Goal: Information Seeking & Learning: Learn about a topic

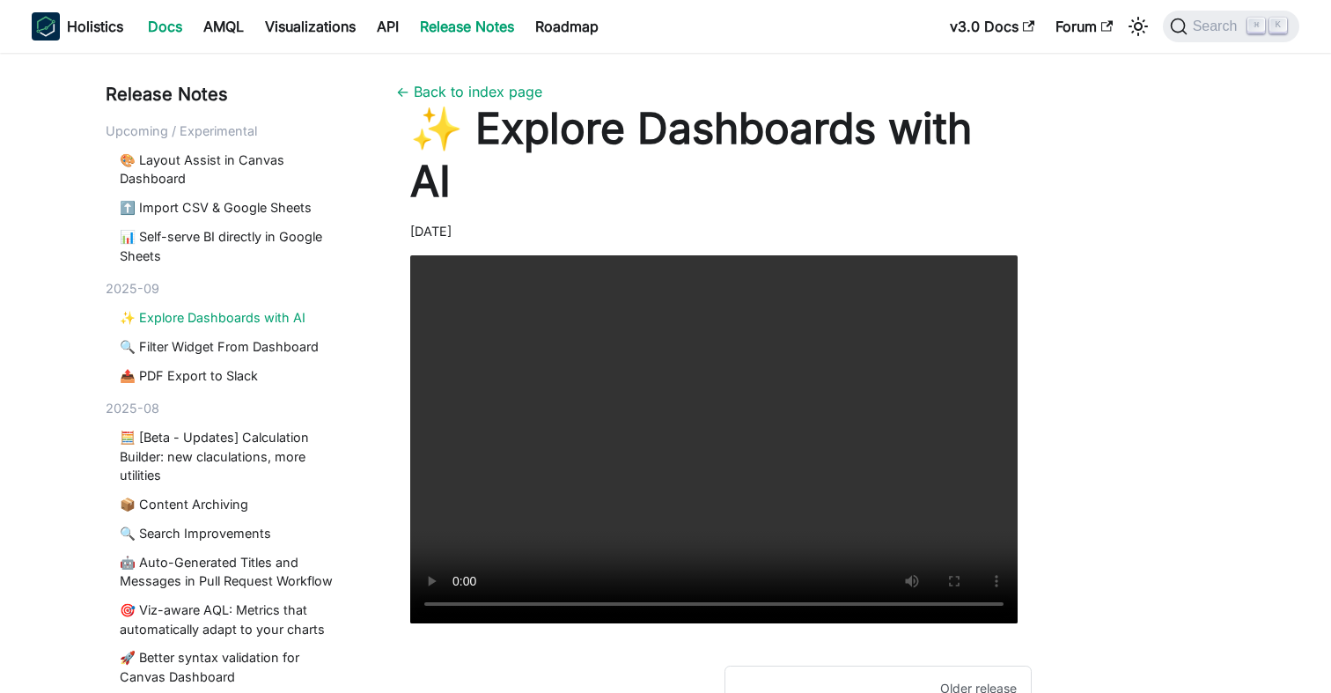
click at [169, 27] on link "Docs" at bounding box center [164, 26] width 55 height 28
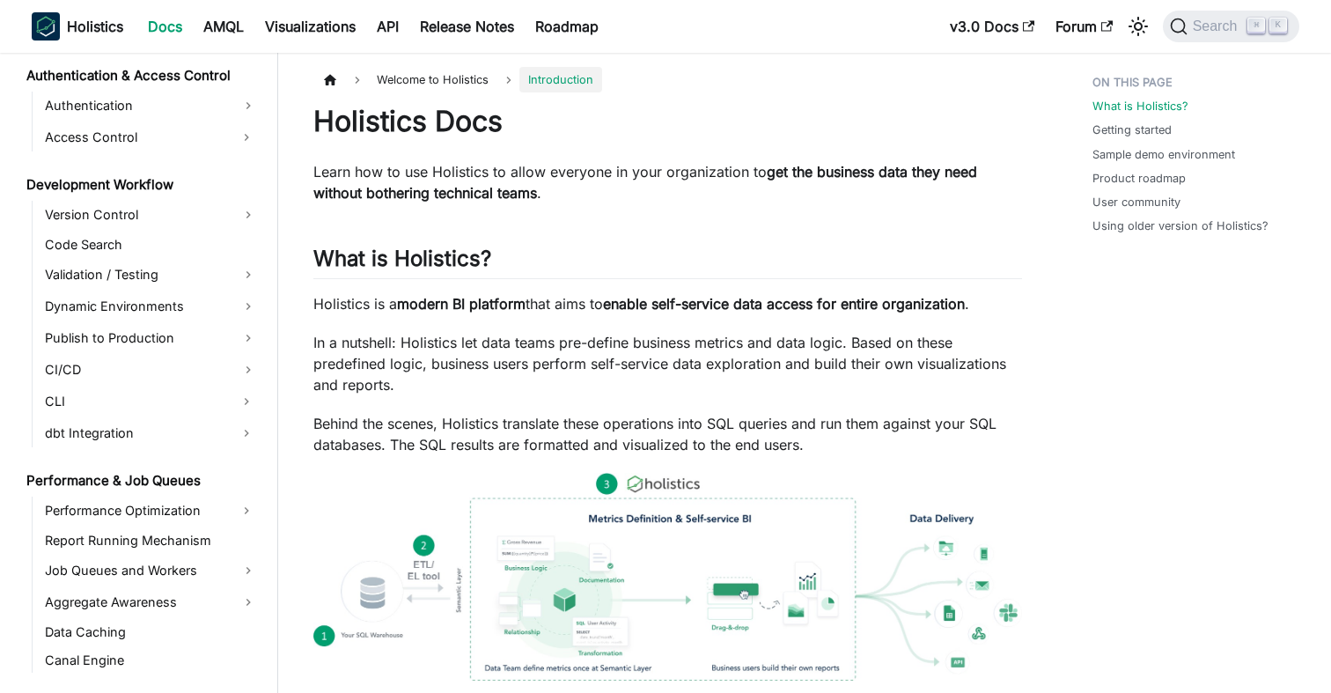
scroll to position [1230, 0]
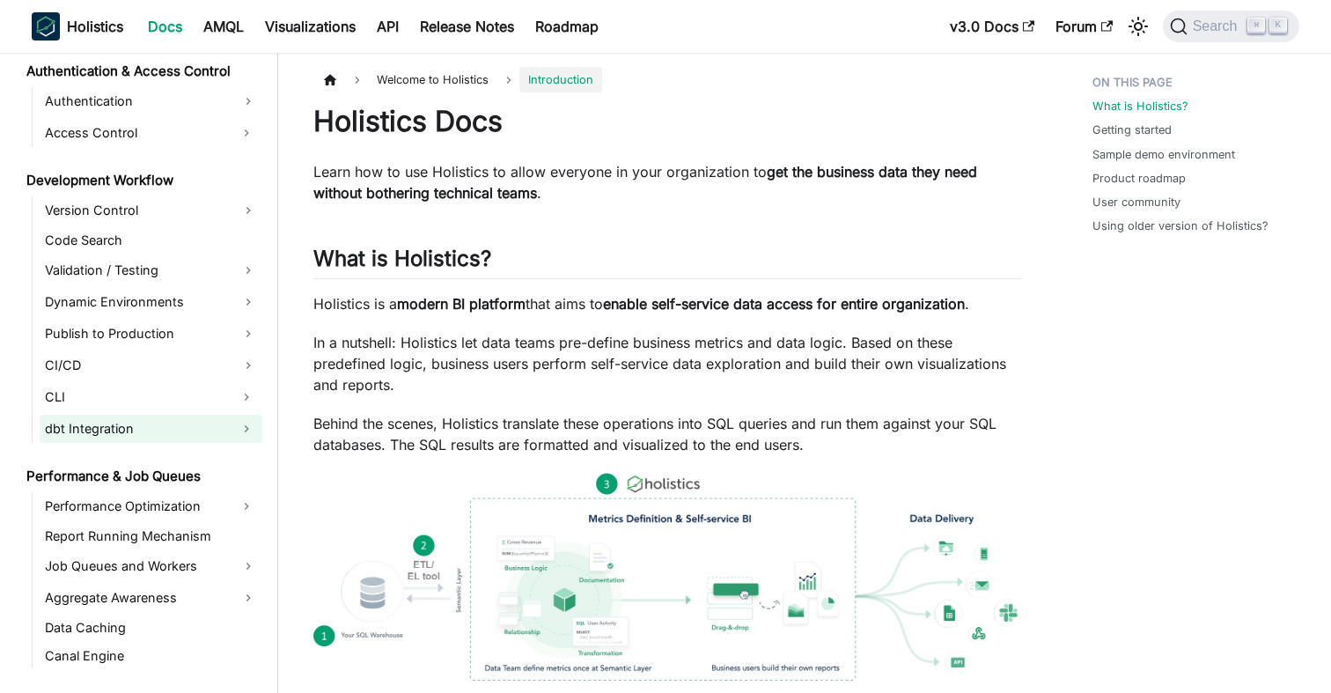
click at [156, 433] on link "dbt Integration" at bounding box center [135, 429] width 191 height 28
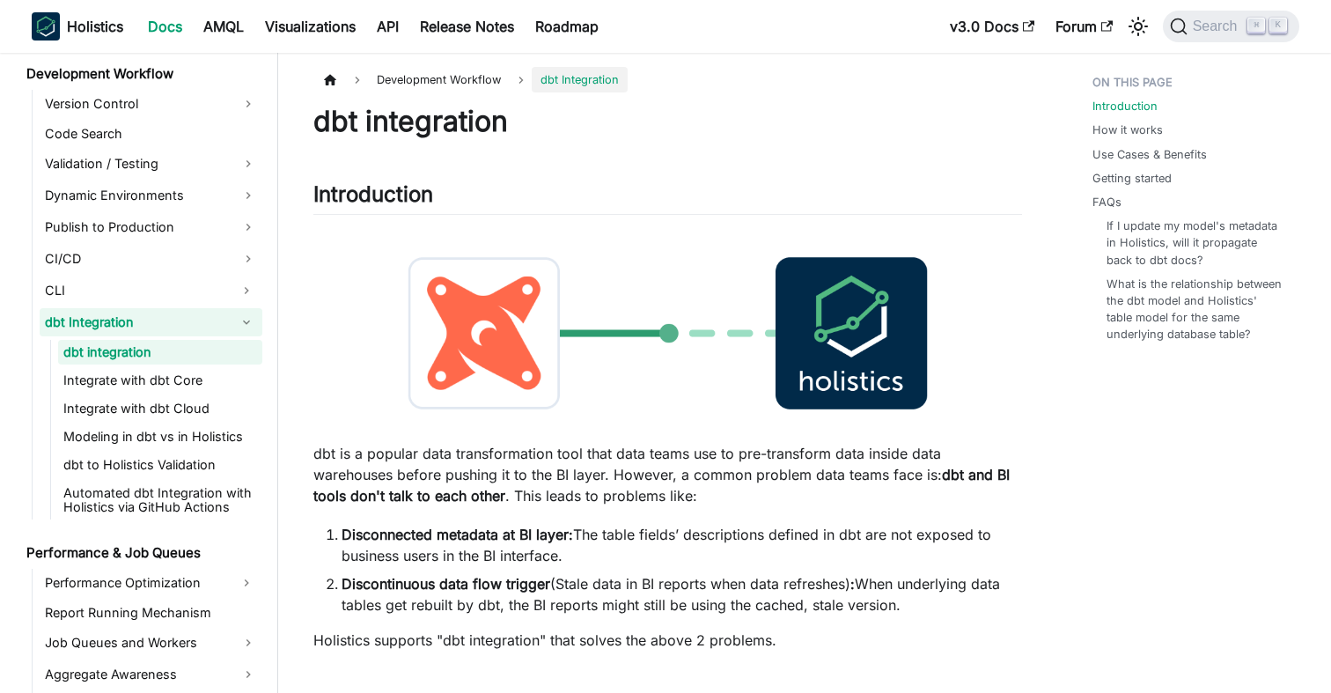
scroll to position [1361, 0]
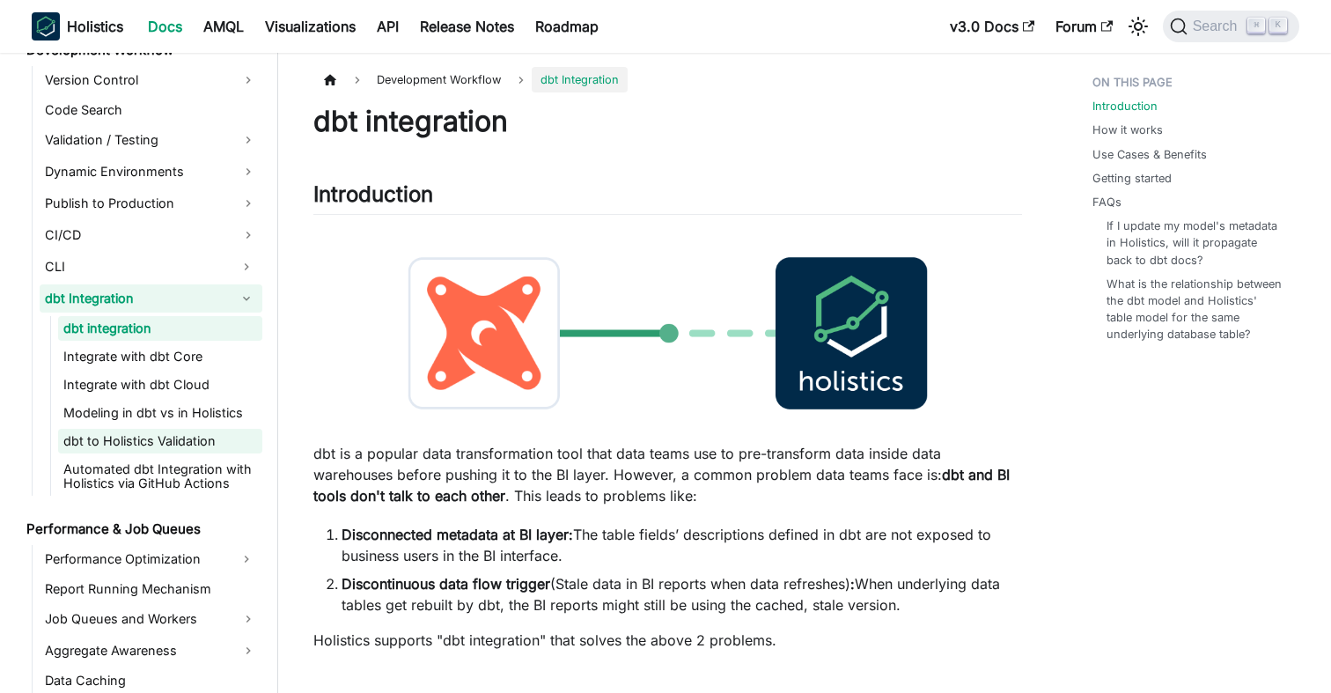
click at [136, 442] on link "dbt to Holistics Validation" at bounding box center [160, 441] width 204 height 25
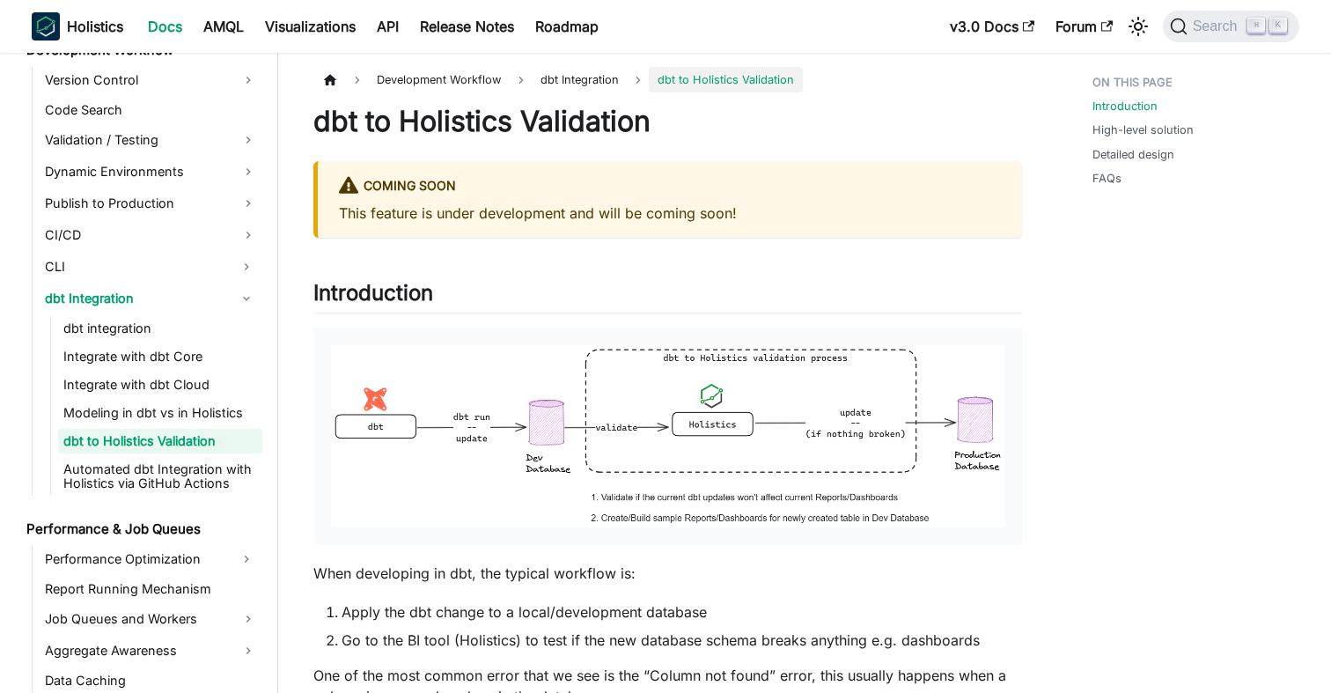
click at [452, 26] on link "Release Notes" at bounding box center [466, 26] width 115 height 28
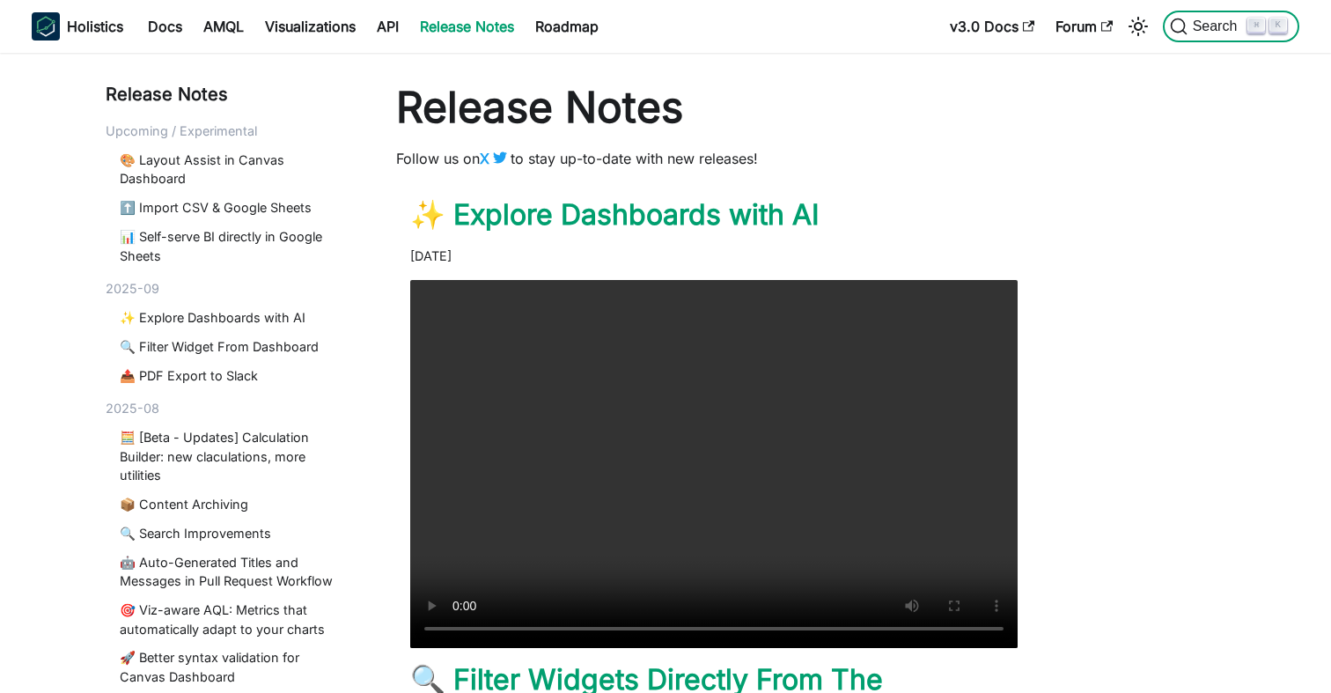
click at [1212, 17] on button "Search ⌘ K" at bounding box center [1231, 27] width 136 height 32
click at [1206, 30] on span "Search" at bounding box center [1218, 26] width 61 height 16
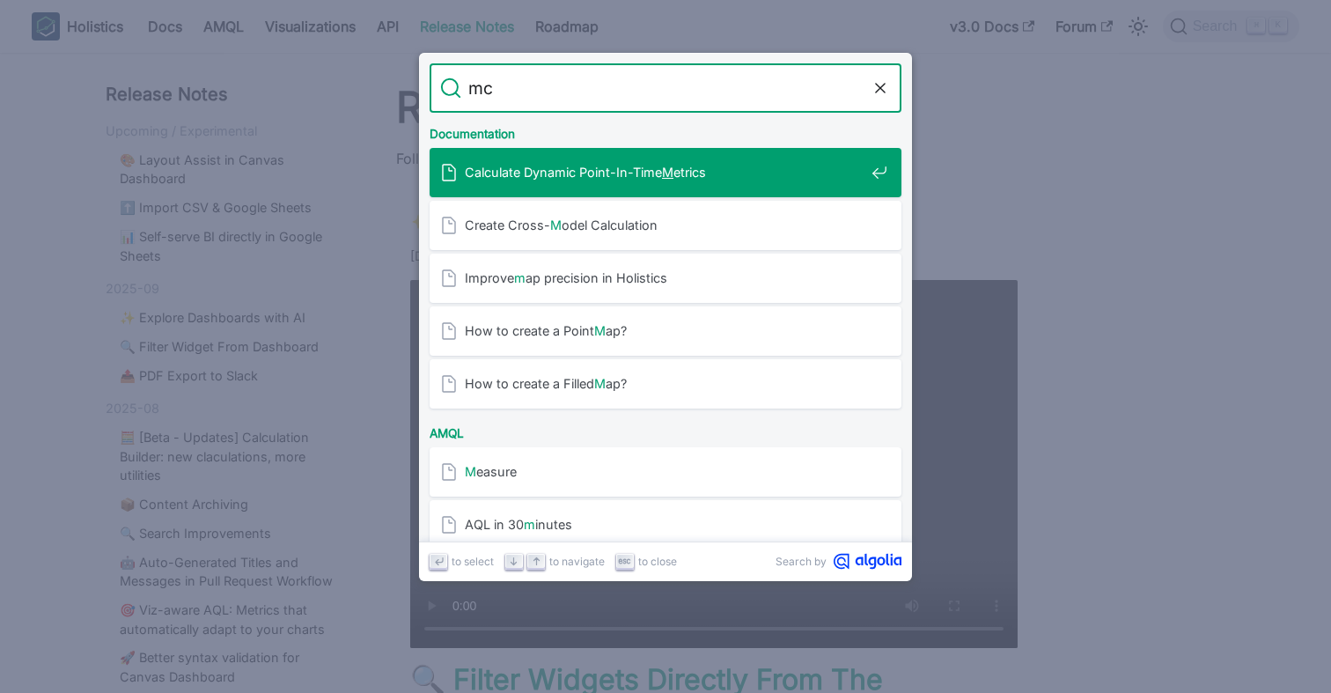
type input "mcp"
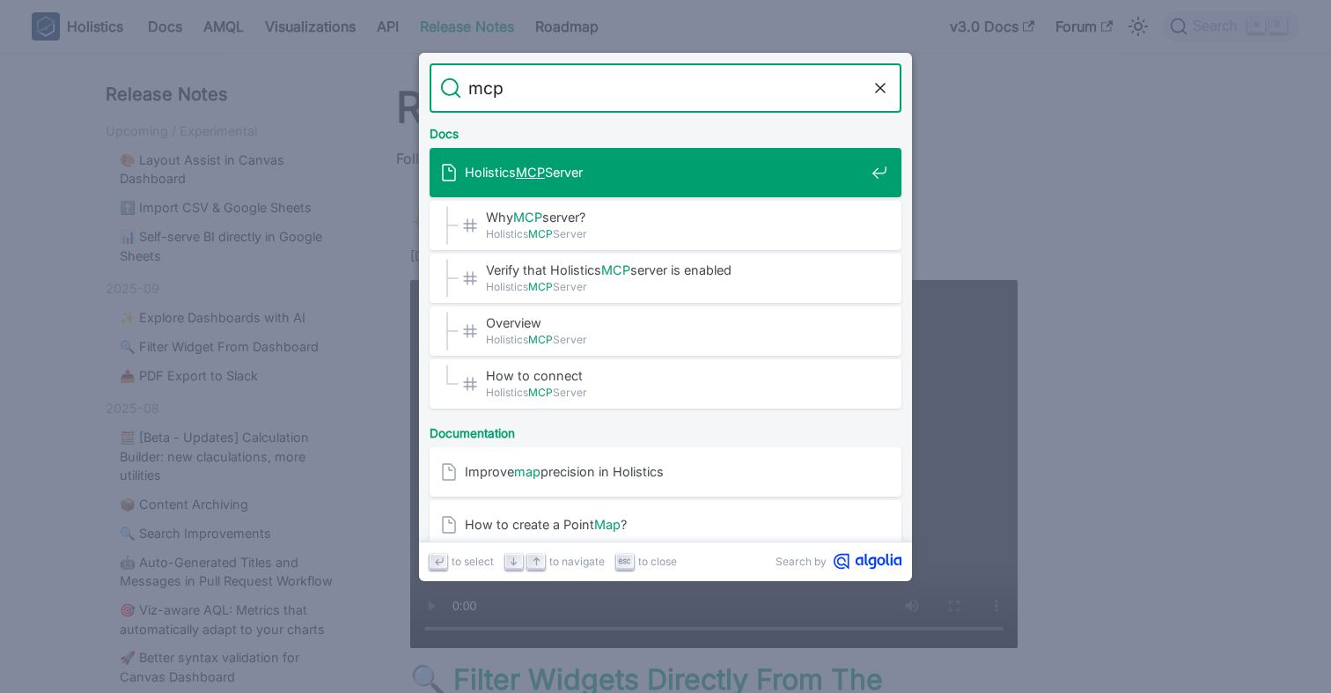
click at [653, 173] on span "Holistics MCP Server" at bounding box center [665, 172] width 400 height 17
